Goal: Task Accomplishment & Management: Use online tool/utility

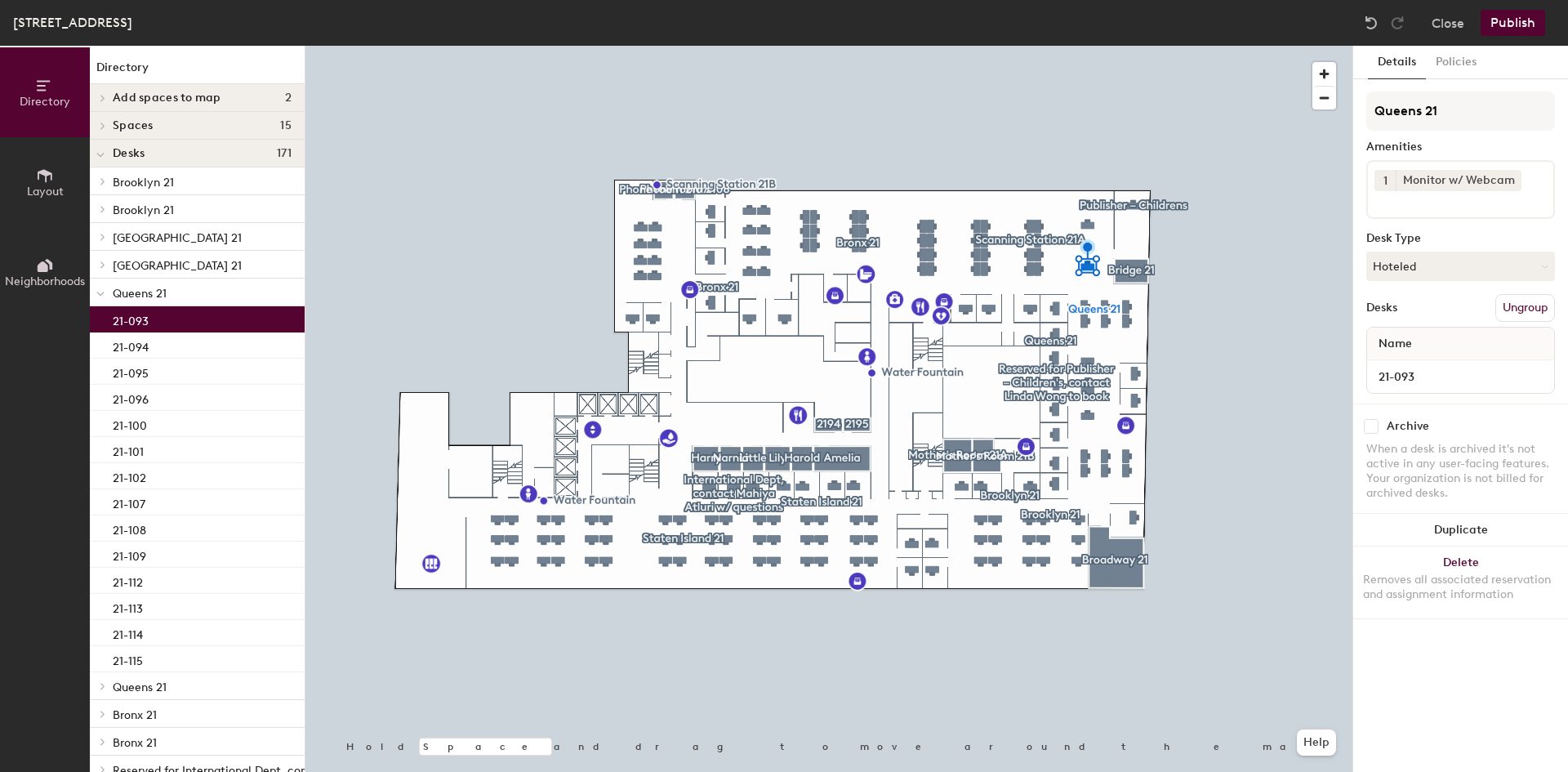
click at [171, 317] on div "21-093" at bounding box center [197, 319] width 215 height 26
click at [1115, 269] on button "Hoteled" at bounding box center [1461, 266] width 189 height 29
click at [1115, 319] on div "Assigned" at bounding box center [1449, 317] width 163 height 24
click at [1115, 20] on button "Publish" at bounding box center [1513, 23] width 64 height 26
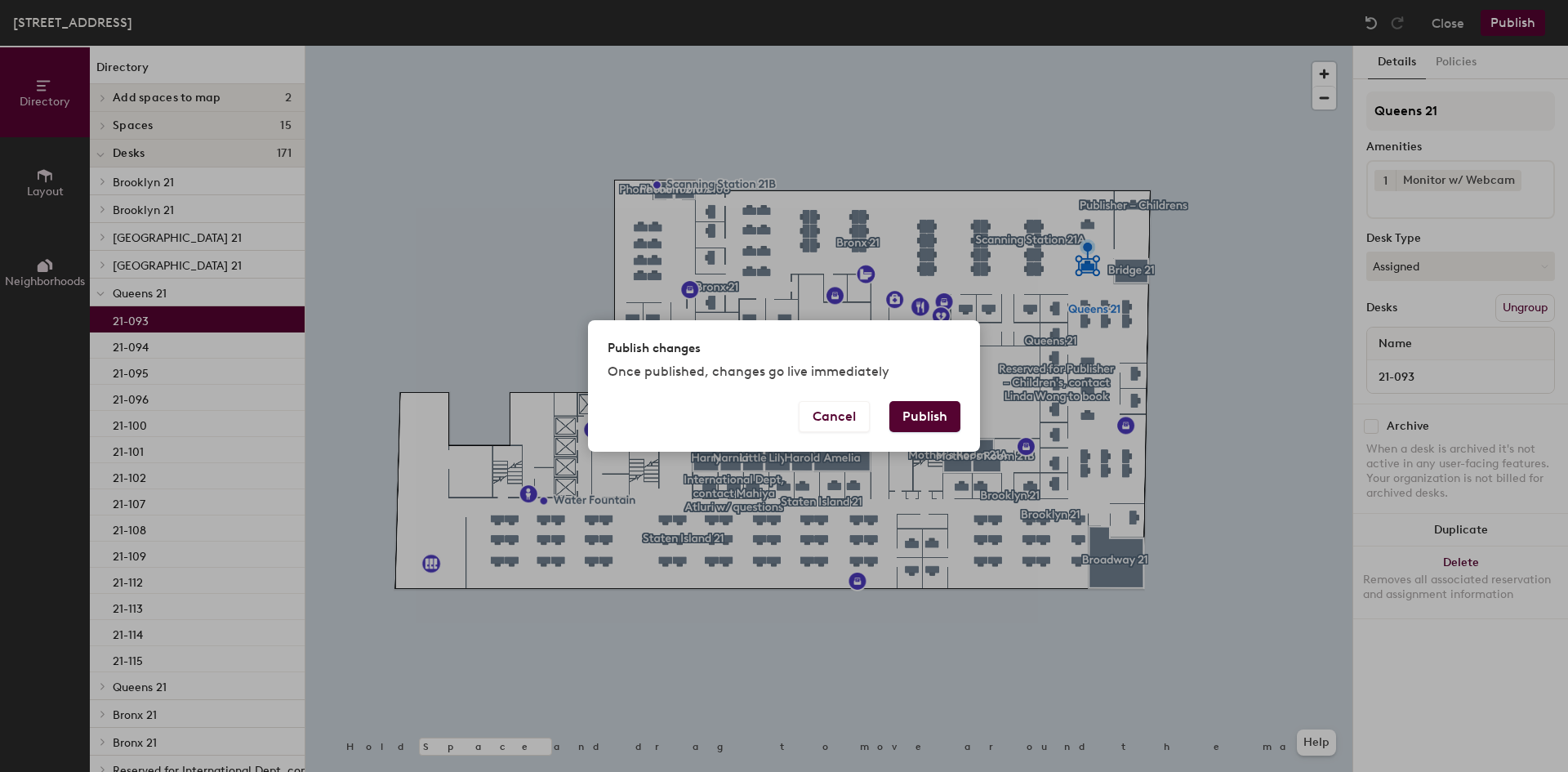
click at [946, 410] on button "Publish" at bounding box center [925, 416] width 71 height 31
